Goal: Navigation & Orientation: Understand site structure

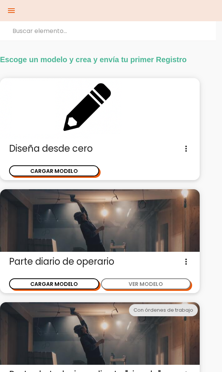
click at [37, 8] on nav "menu keyboard_tab Dashboard Añadir modelo" at bounding box center [111, 10] width 222 height 21
click at [9, 11] on icon "menu" at bounding box center [11, 10] width 9 height 21
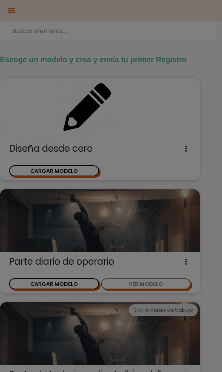
click at [13, 10] on div at bounding box center [111, 223] width 222 height 446
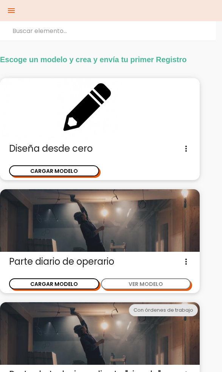
click at [9, 9] on icon "menu" at bounding box center [11, 10] width 9 height 21
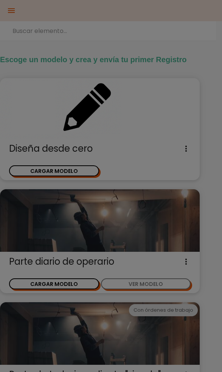
click at [11, 11] on div at bounding box center [111, 223] width 222 height 446
